Goal: Find specific page/section: Find specific page/section

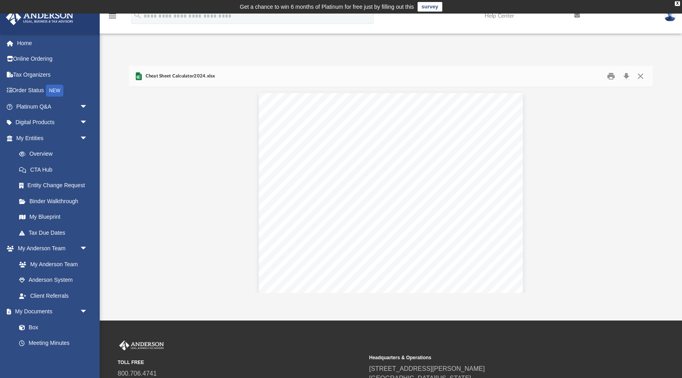
scroll to position [181, 524]
click at [22, 43] on link "Home" at bounding box center [53, 43] width 94 height 16
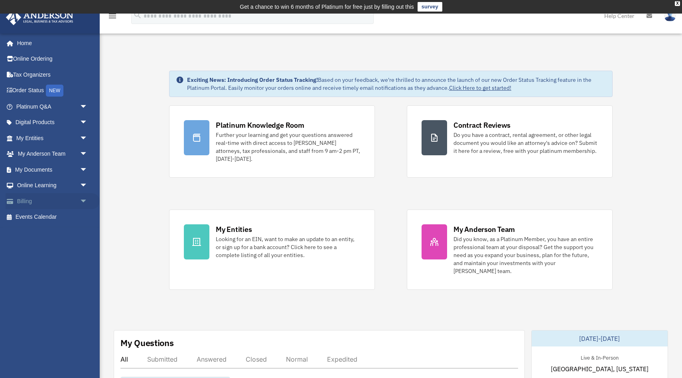
click at [35, 199] on link "Billing arrow_drop_down" at bounding box center [53, 201] width 94 height 16
